Goal: Find contact information: Obtain details needed to contact an individual or organization

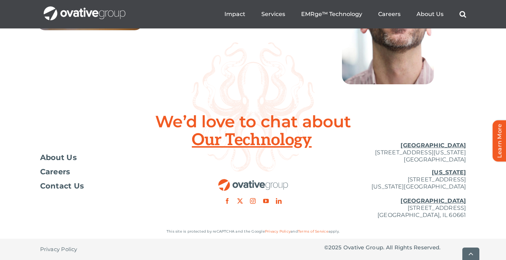
scroll to position [2645, 0]
drag, startPoint x: 356, startPoint y: 152, endPoint x: 466, endPoint y: 160, distance: 110.4
click at [466, 160] on div "Toggle Navigation About Us Careers Contact Us [GEOGRAPHIC_DATA] [STREET_ADDRESS…" at bounding box center [253, 180] width 506 height 88
copy p "[STREET_ADDRESS][US_STATE]"
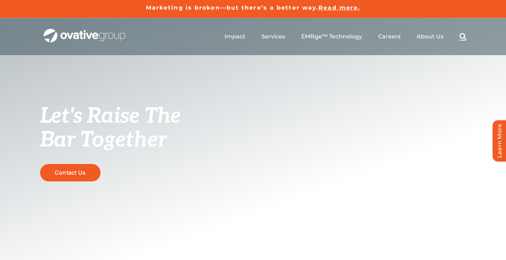
click at [460, 38] on link "Search" at bounding box center [463, 37] width 7 height 8
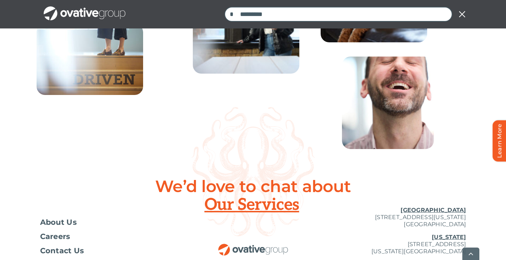
scroll to position [2645, 0]
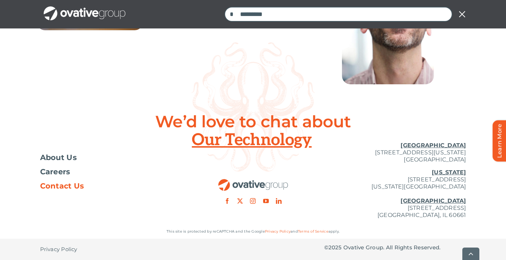
click at [74, 187] on span "Contact Us" at bounding box center [62, 185] width 44 height 7
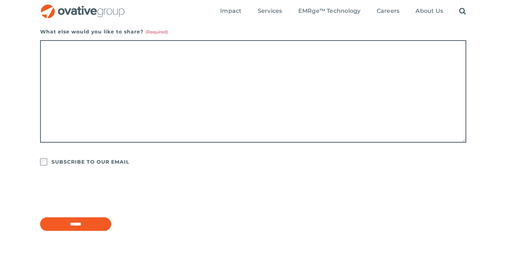
scroll to position [489, 0]
